Goal: Communication & Community: Answer question/provide support

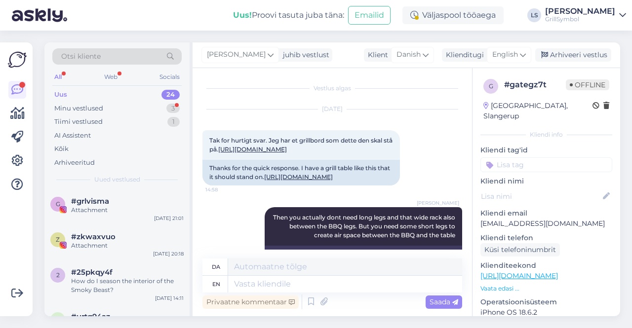
scroll to position [331, 0]
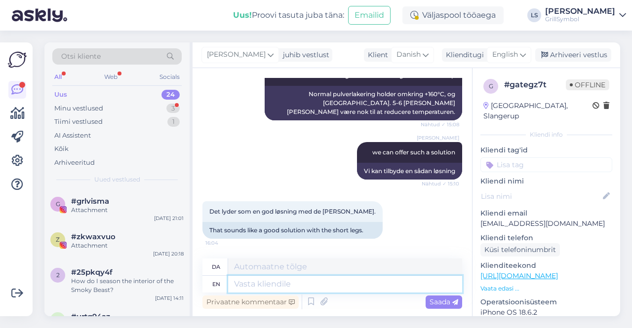
click at [274, 284] on textarea at bounding box center [345, 284] width 234 height 17
type textarea "s"
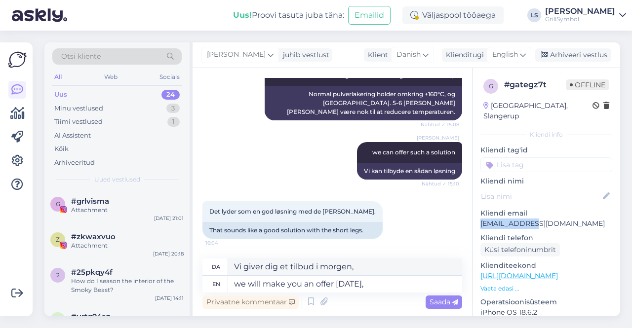
drag, startPoint x: 542, startPoint y: 214, endPoint x: 479, endPoint y: 215, distance: 62.7
click at [479, 215] on div "g # gategz7t Offline [GEOGRAPHIC_DATA], Slangerup Kliendi info Kliendi tag'id K…" at bounding box center [547, 276] width 148 height 416
copy p "[EMAIL_ADDRESS][DOMAIN_NAME]"
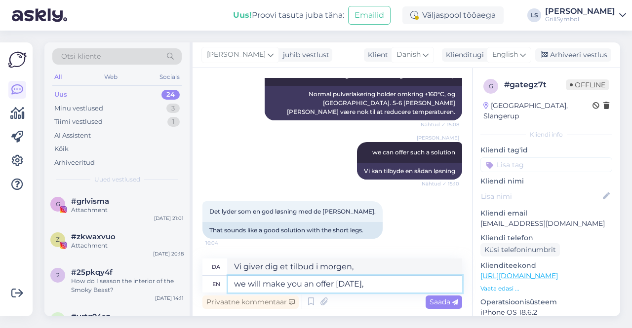
click at [397, 283] on textarea "we will make you an offer [DATE]," at bounding box center [345, 284] width 234 height 17
paste textarea "[EMAIL_ADDRESS][DOMAIN_NAME]"
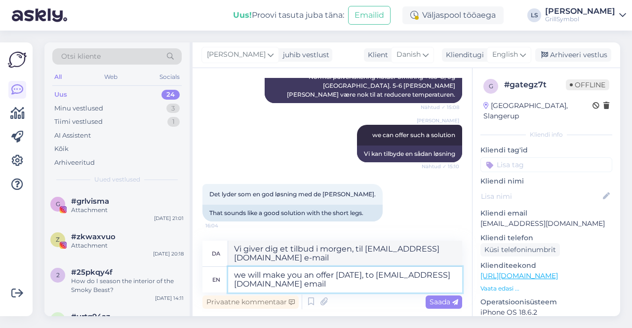
scroll to position [342, 0]
type textarea "we will make you an offer [DATE], to [EMAIL_ADDRESS][DOMAIN_NAME] email"
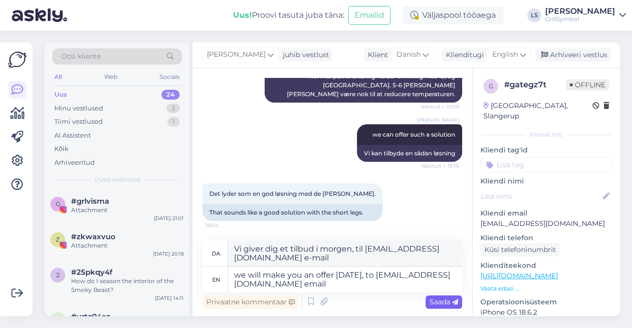
click at [441, 305] on span "Saada" at bounding box center [444, 302] width 29 height 9
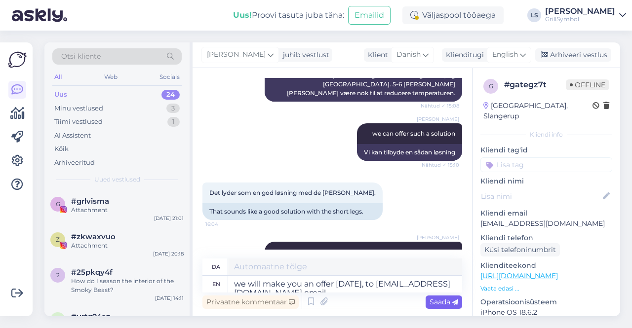
scroll to position [399, 0]
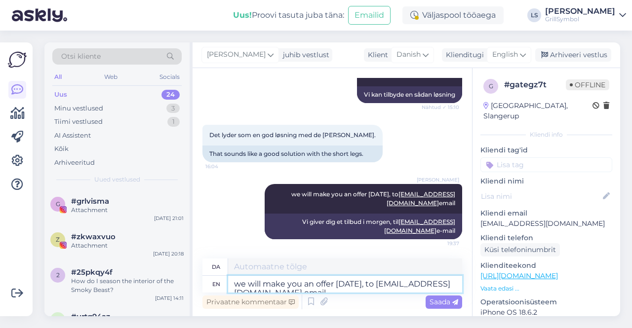
click at [284, 284] on textarea "we will make you an offer [DATE], to [EMAIL_ADDRESS][DOMAIN_NAME] email" at bounding box center [345, 284] width 234 height 17
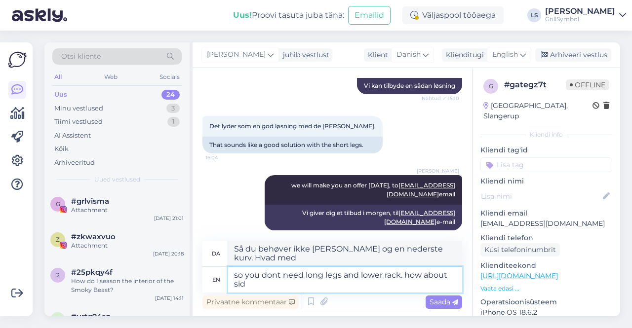
scroll to position [417, 0]
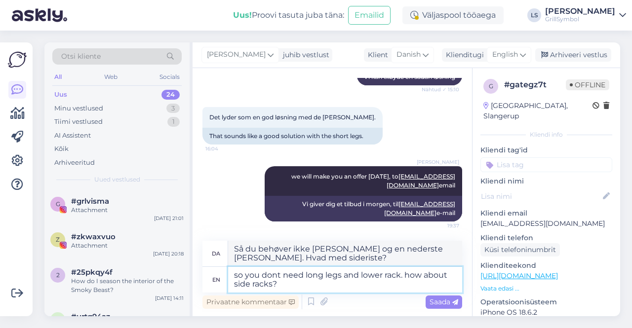
type textarea "so you dont need long legs and lower rack. how about side racks?"
